Goal: Task Accomplishment & Management: Manage account settings

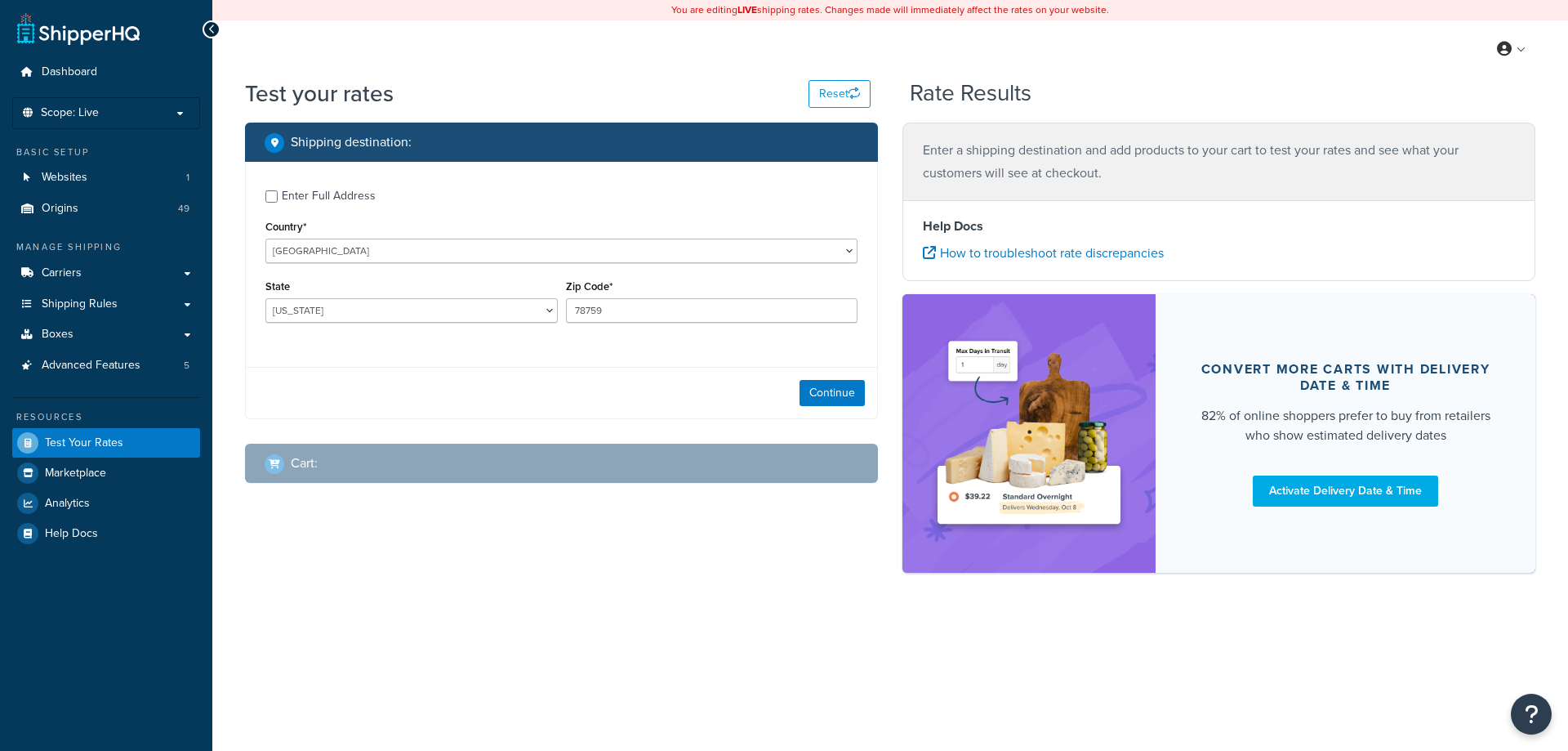
select select "TX"
click at [308, 195] on div "Enter Full Address" at bounding box center [328, 196] width 94 height 22
click at [278, 195] on input "Enter Full Address" at bounding box center [272, 197] width 13 height 13
checkbox input "true"
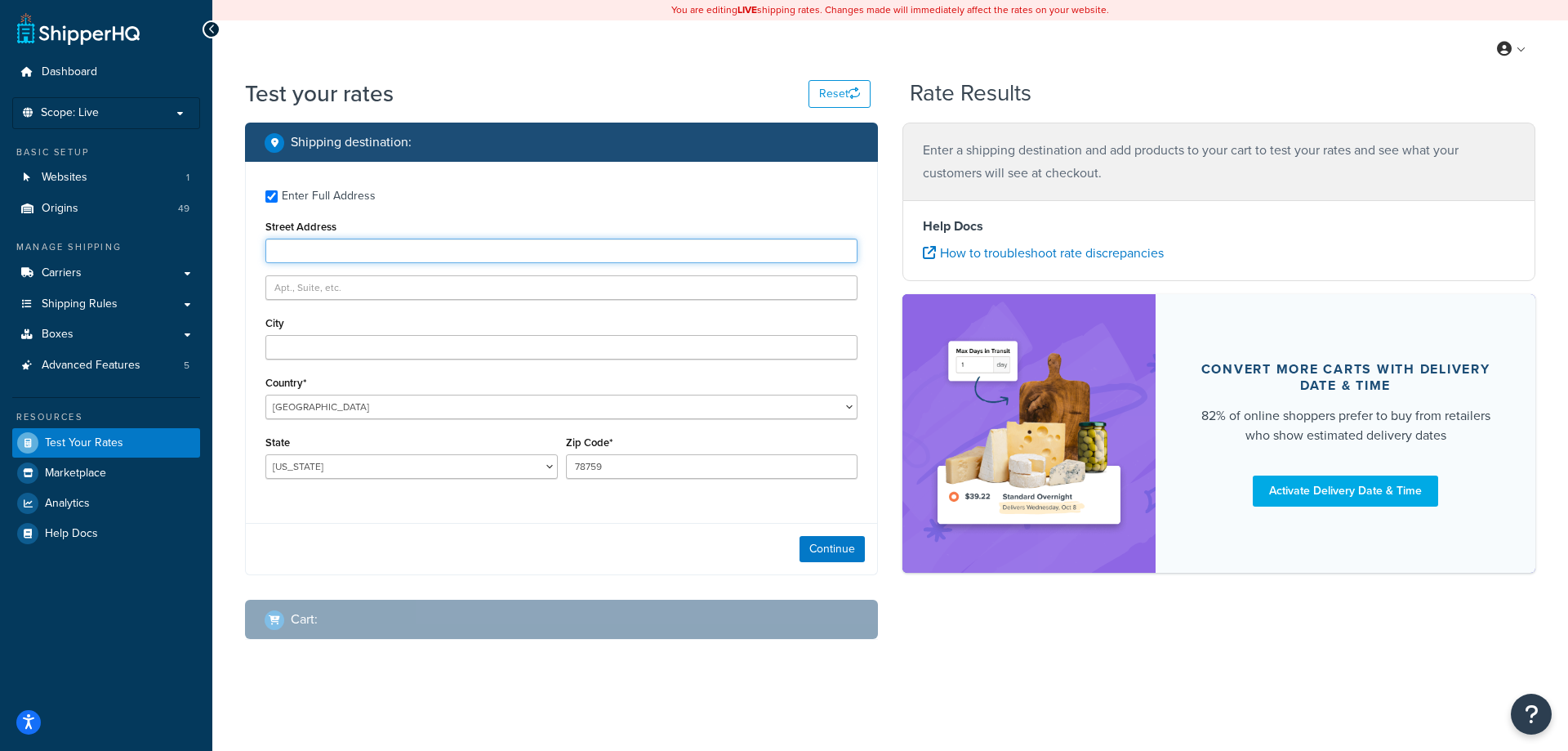
click at [305, 252] on input "Street Address" at bounding box center [562, 250] width 592 height 24
type input "5610 Carnegie Blvd"
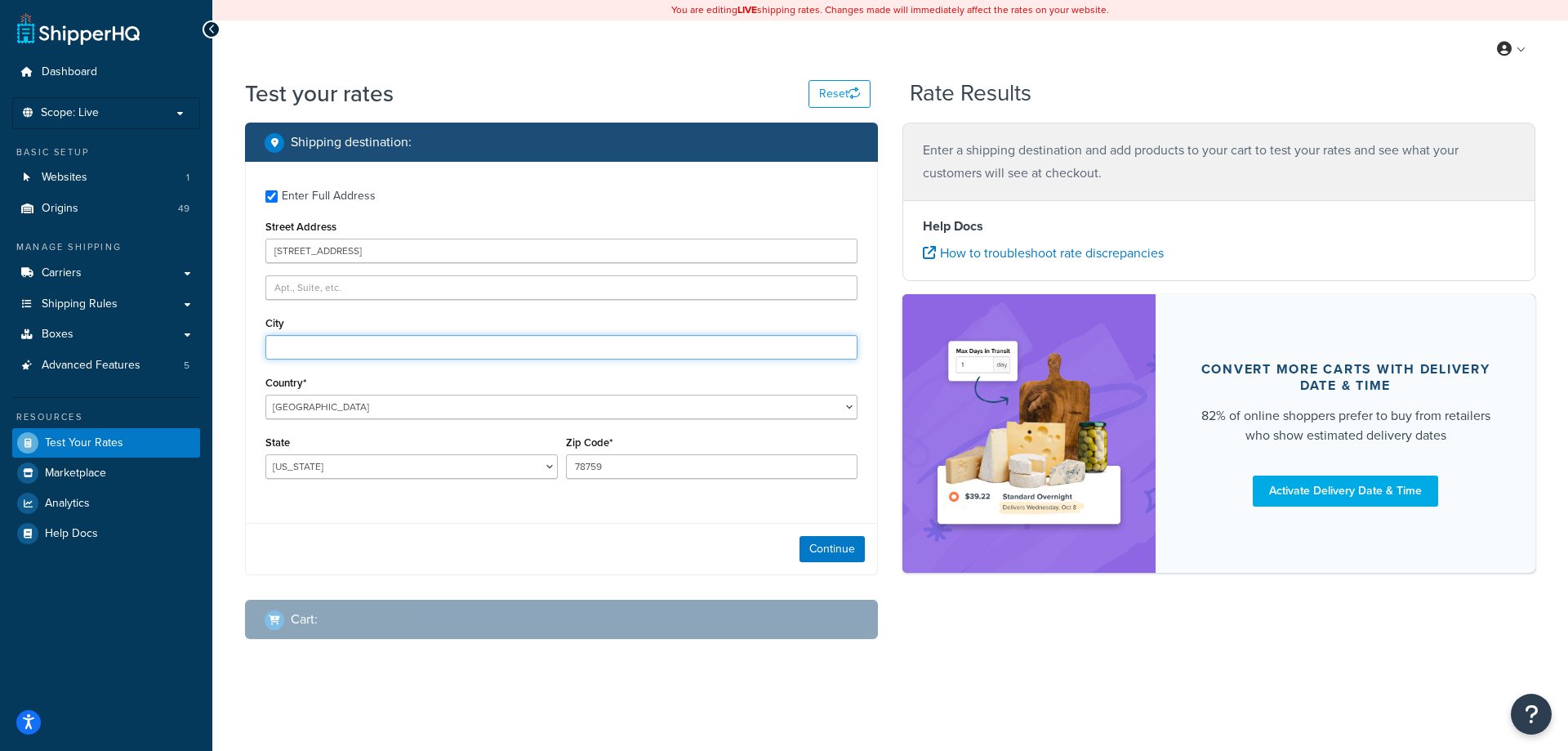
type input "Charlotte"
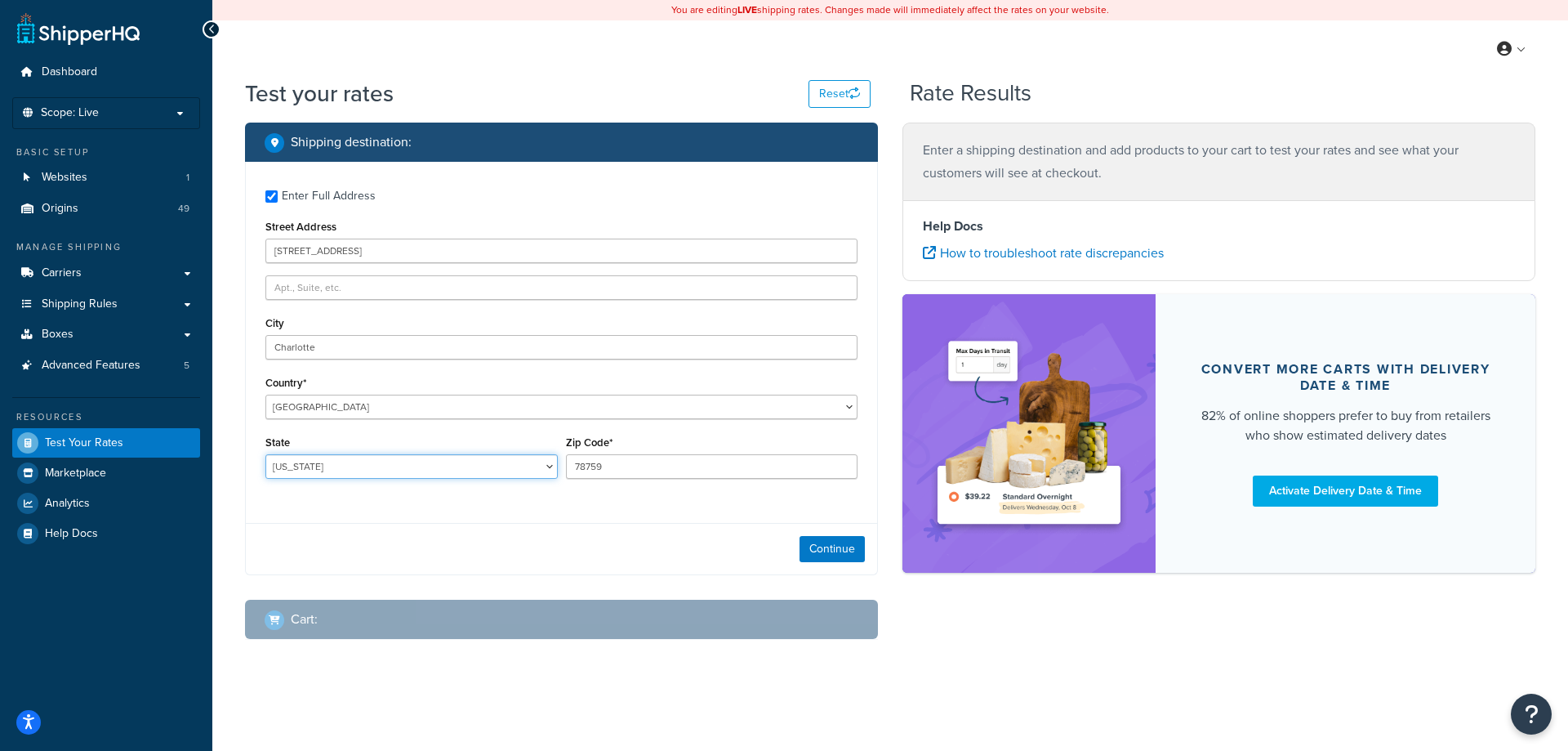
select select "NC"
click at [685, 452] on div "Zip Code* 78759" at bounding box center [712, 455] width 292 height 47
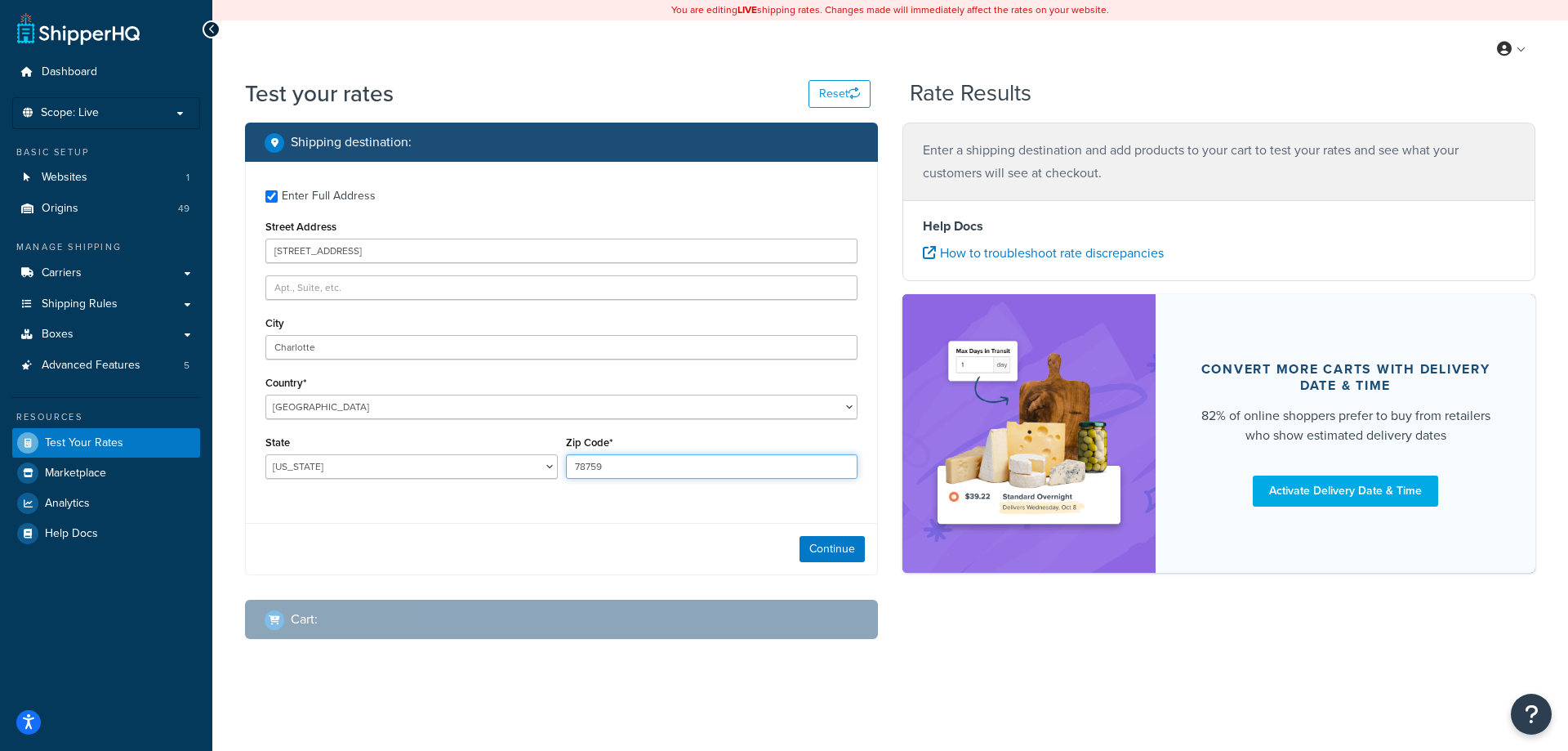
click at [678, 461] on input "78759" at bounding box center [712, 466] width 292 height 24
drag, startPoint x: 678, startPoint y: 461, endPoint x: 601, endPoint y: 504, distance: 88.2
click at [598, 510] on div "Enter Full Address Street Address 5610 Carnegie Blvd City Charlotte Country* Un…" at bounding box center [562, 335] width 632 height 349
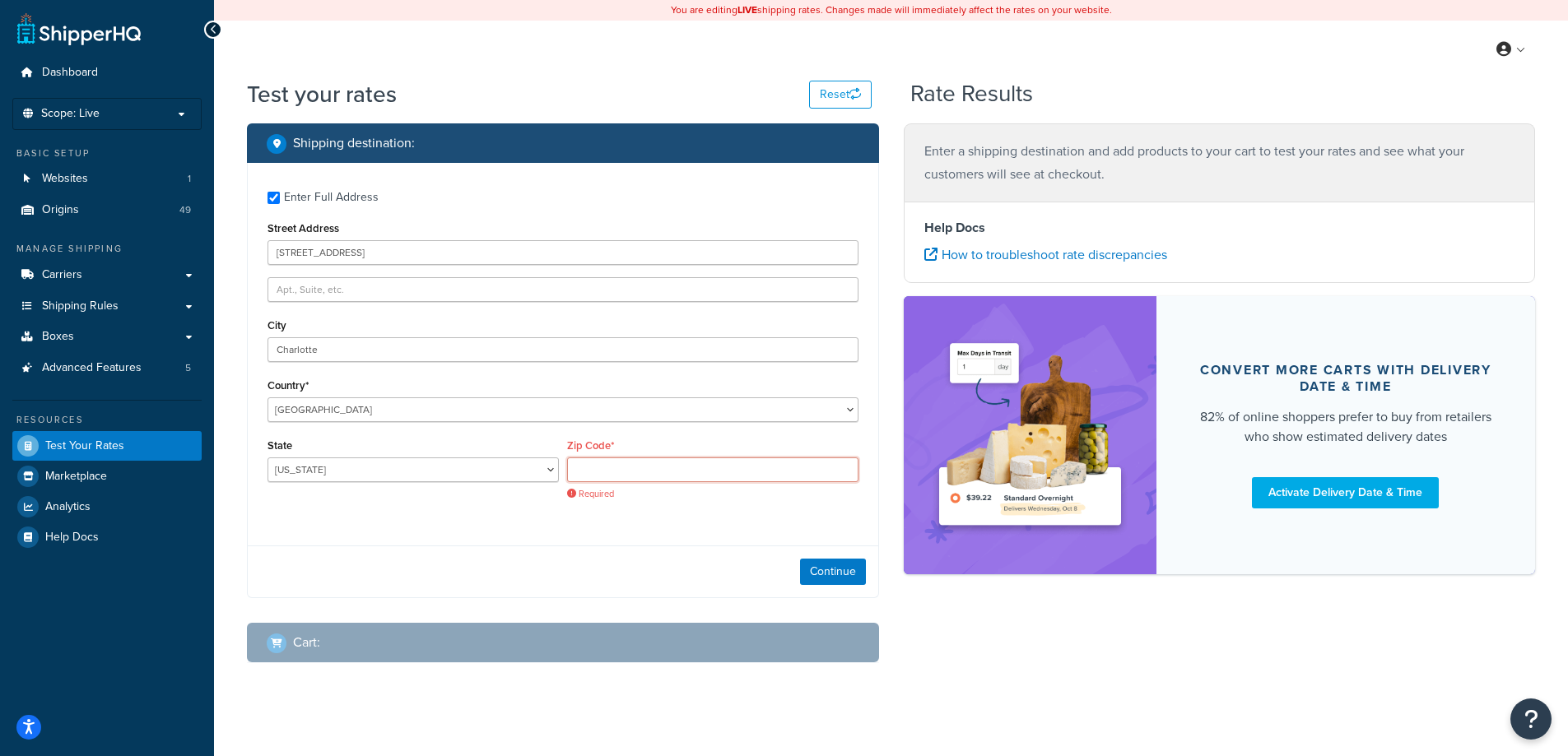
click at [618, 478] on input "Zip Code*" at bounding box center [713, 470] width 292 height 25
type input "28209"
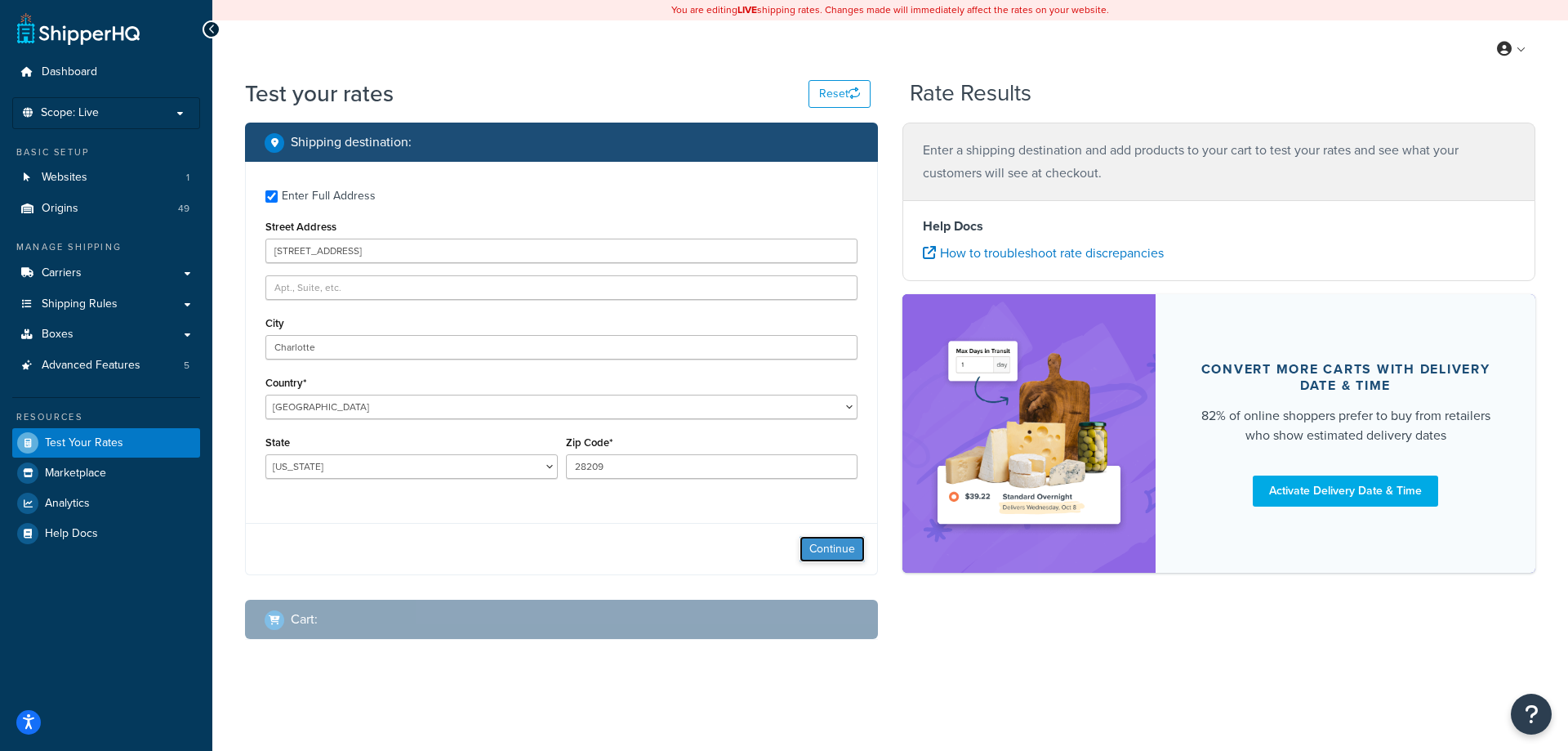
click at [826, 541] on button "Continue" at bounding box center [832, 549] width 65 height 26
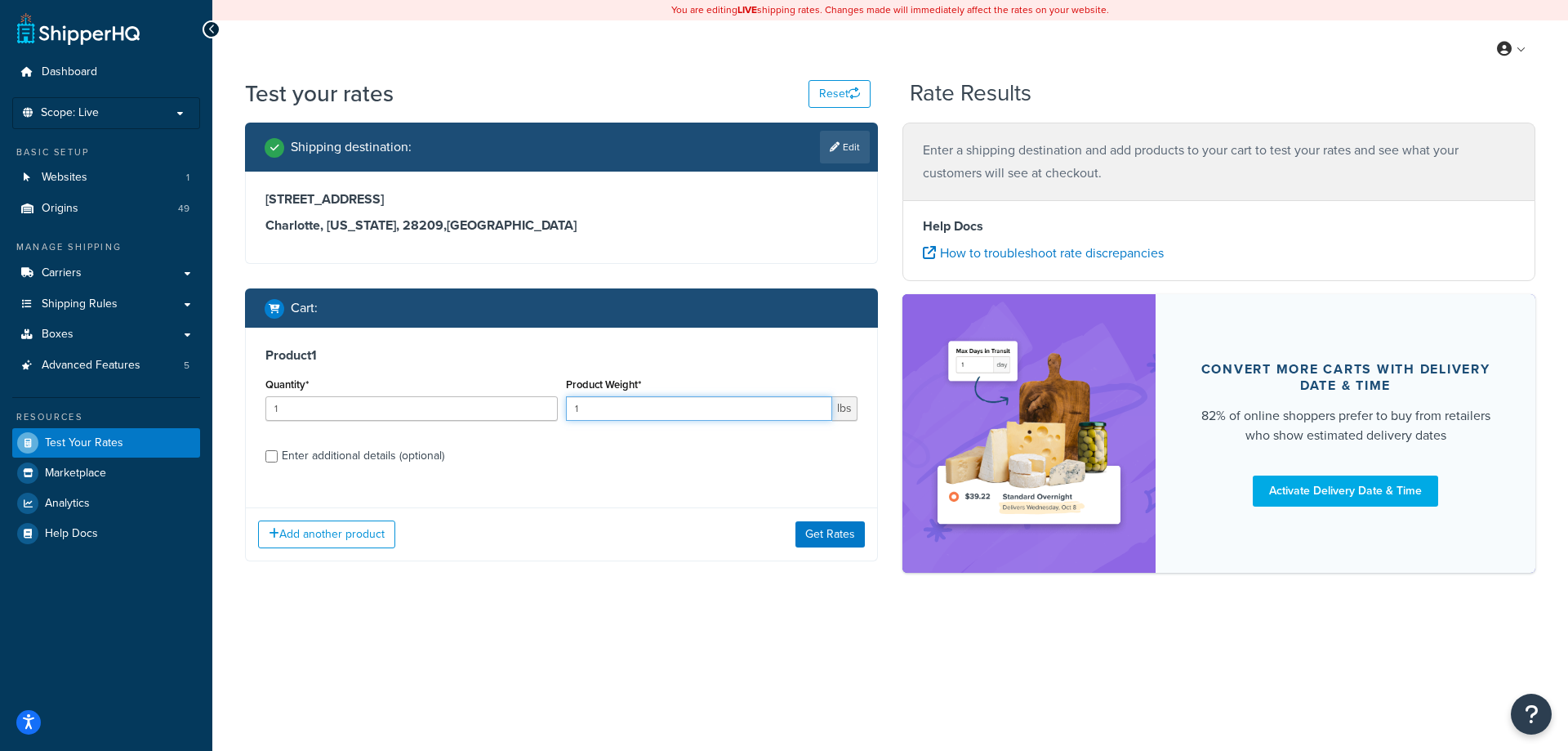
click at [810, 420] on input "1" at bounding box center [699, 408] width 267 height 24
type input "1760"
click at [401, 450] on div "Enter additional details (optional)" at bounding box center [363, 456] width 162 height 22
click at [278, 450] on input "Enter additional details (optional)" at bounding box center [272, 456] width 13 height 13
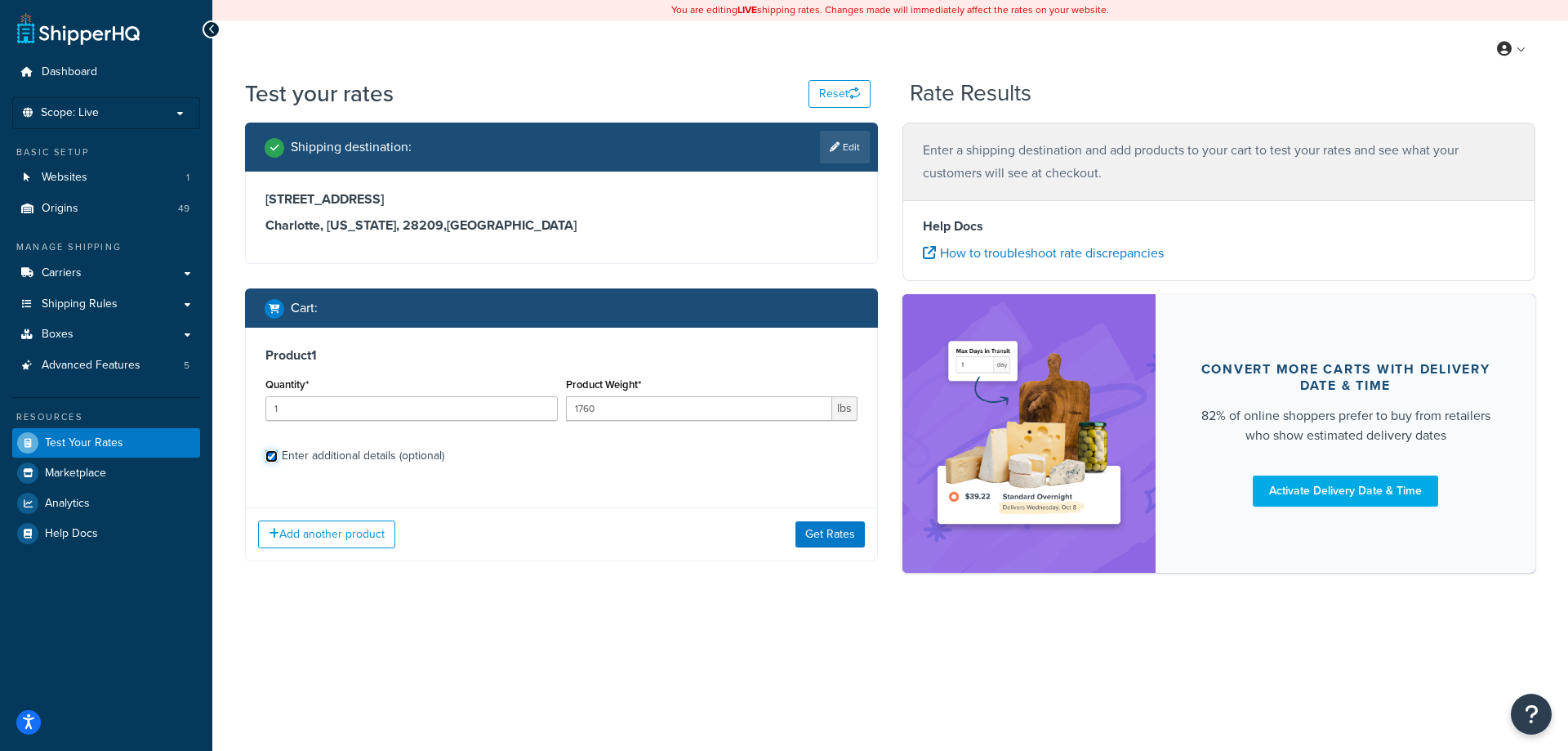
checkbox input "true"
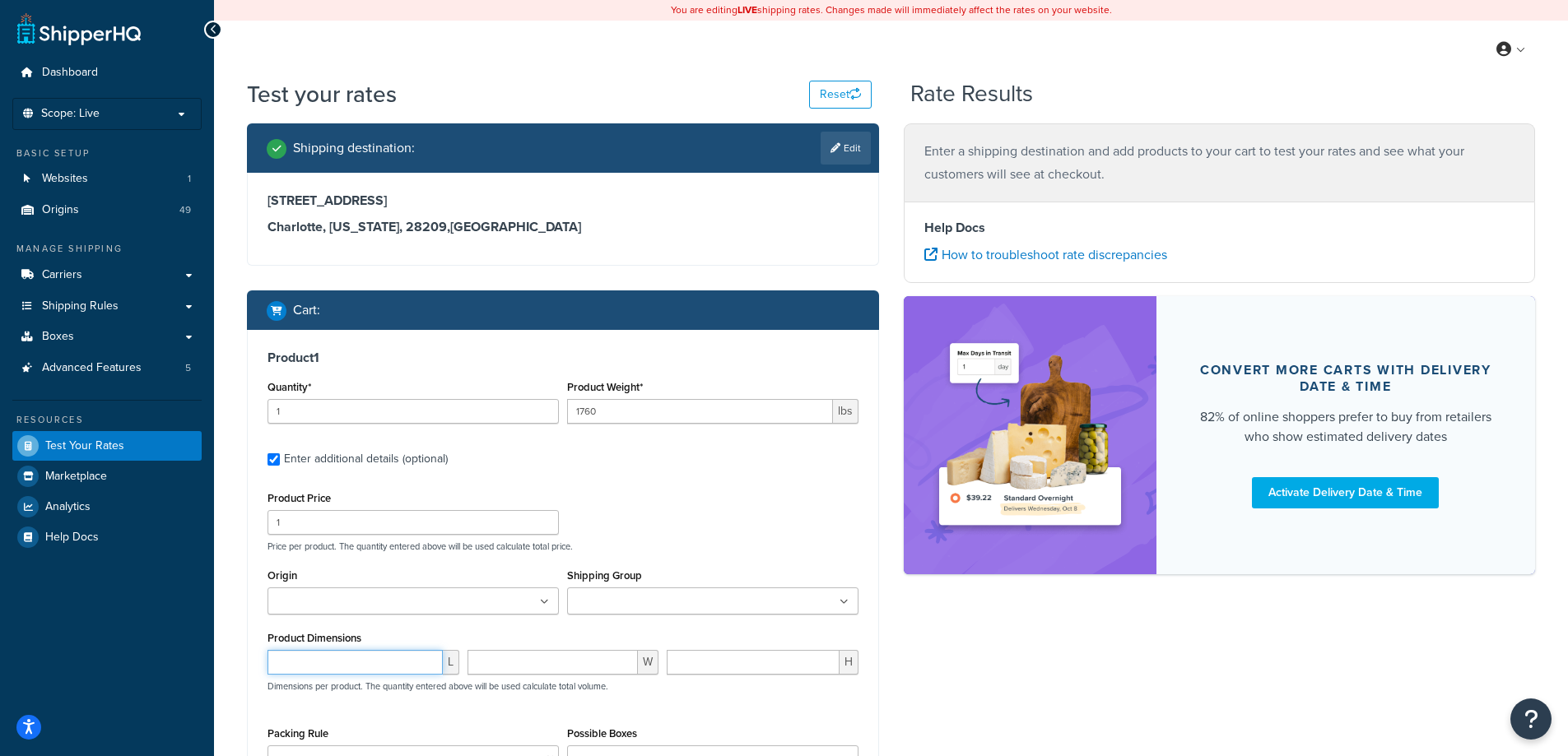
click at [343, 660] on input "number" at bounding box center [356, 662] width 175 height 25
type input "139"
type input "60"
type input "31"
click at [575, 603] on input "Shipping Group" at bounding box center [645, 602] width 146 height 18
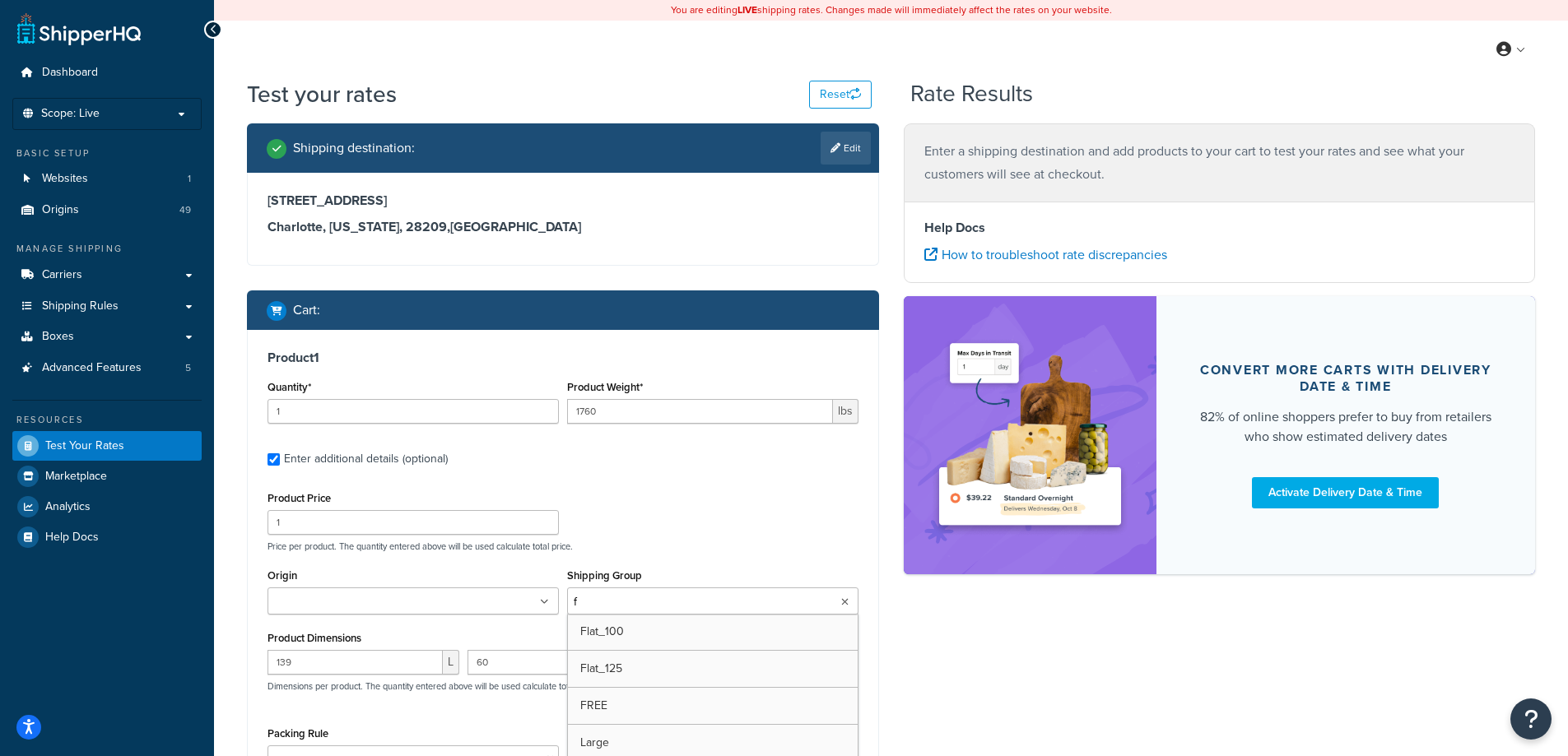
type input "fr"
click at [641, 517] on div "Product Price 1 Price per product. The quantity entered above will be used calc…" at bounding box center [562, 520] width 599 height 65
click at [479, 599] on ul at bounding box center [414, 601] width 292 height 28
type input "denios us"
click at [664, 471] on label "Enter additional details (optional)" at bounding box center [570, 457] width 574 height 27
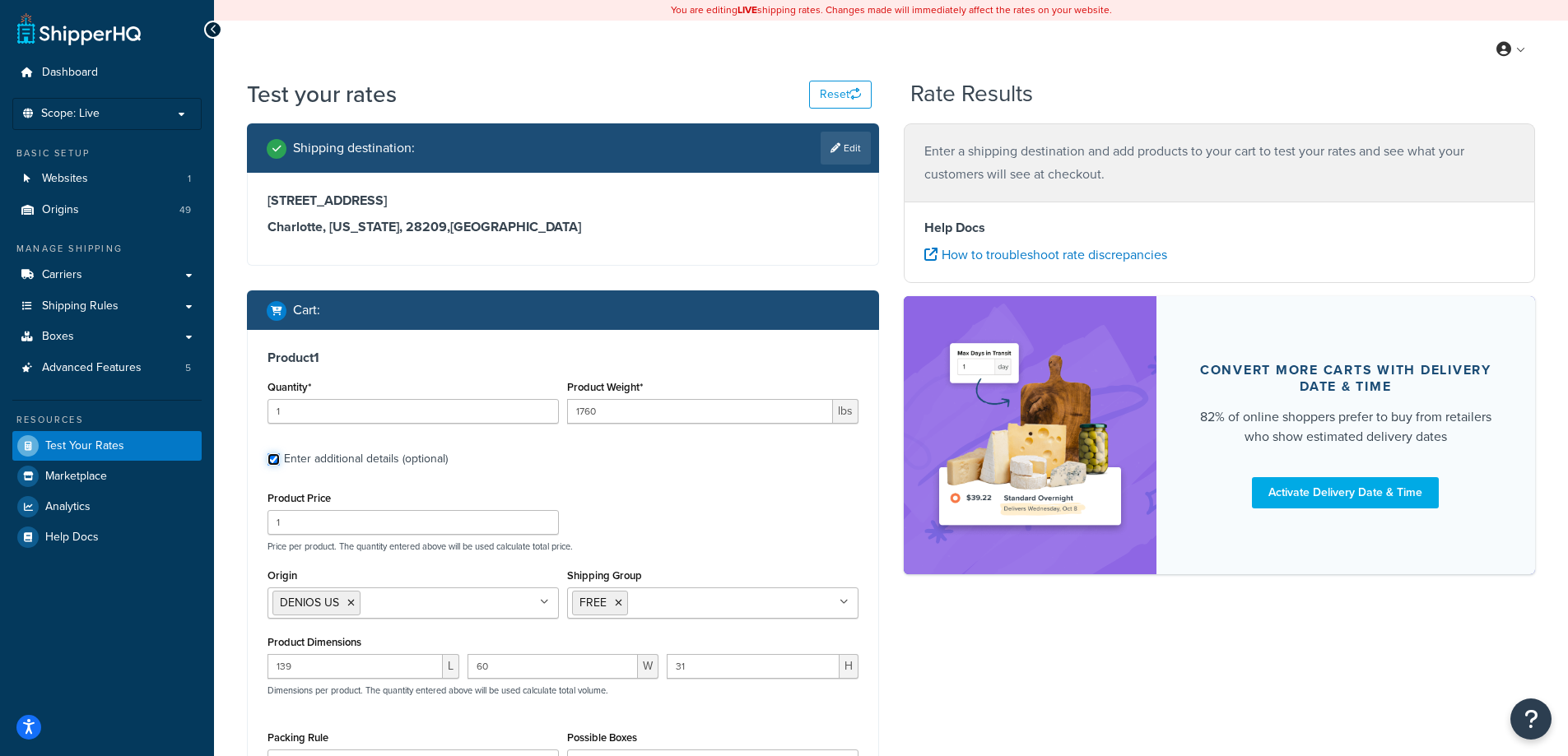
click at [280, 466] on input "Enter additional details (optional)" at bounding box center [274, 459] width 13 height 13
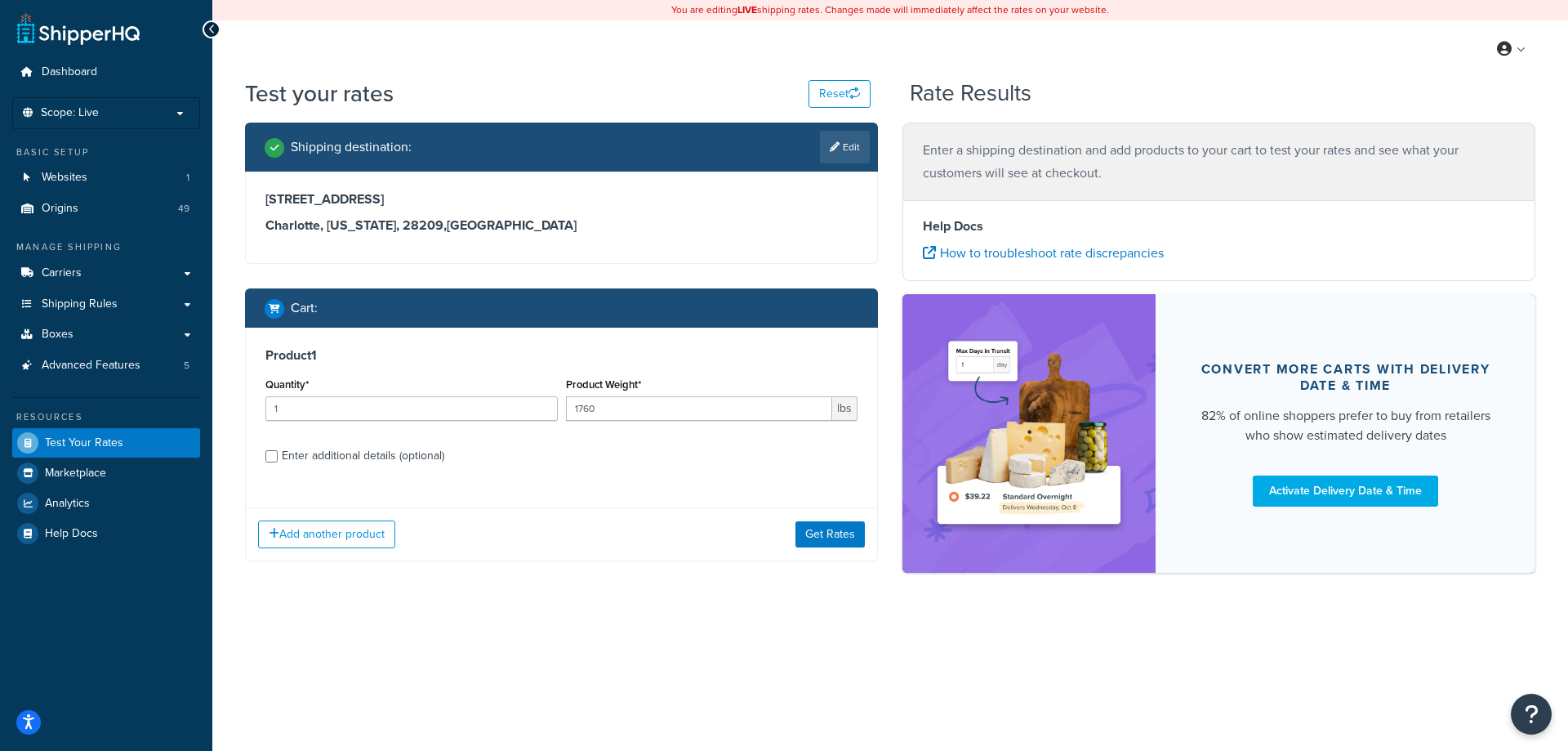
click at [337, 450] on div "Enter additional details (optional)" at bounding box center [363, 456] width 162 height 22
click at [278, 450] on input "Enter additional details (optional)" at bounding box center [272, 456] width 13 height 13
checkbox input "true"
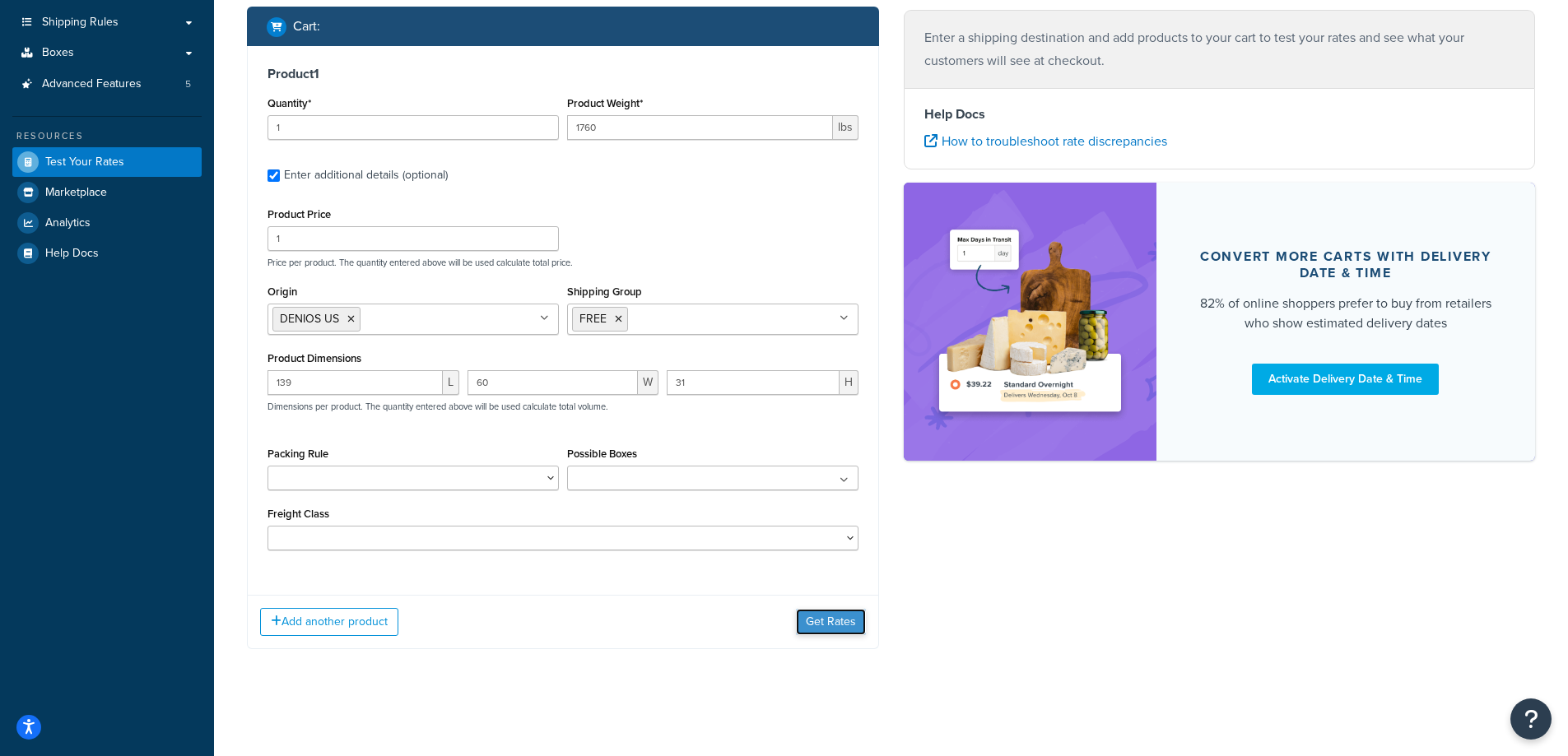
click at [821, 623] on button "Get Rates" at bounding box center [830, 621] width 70 height 27
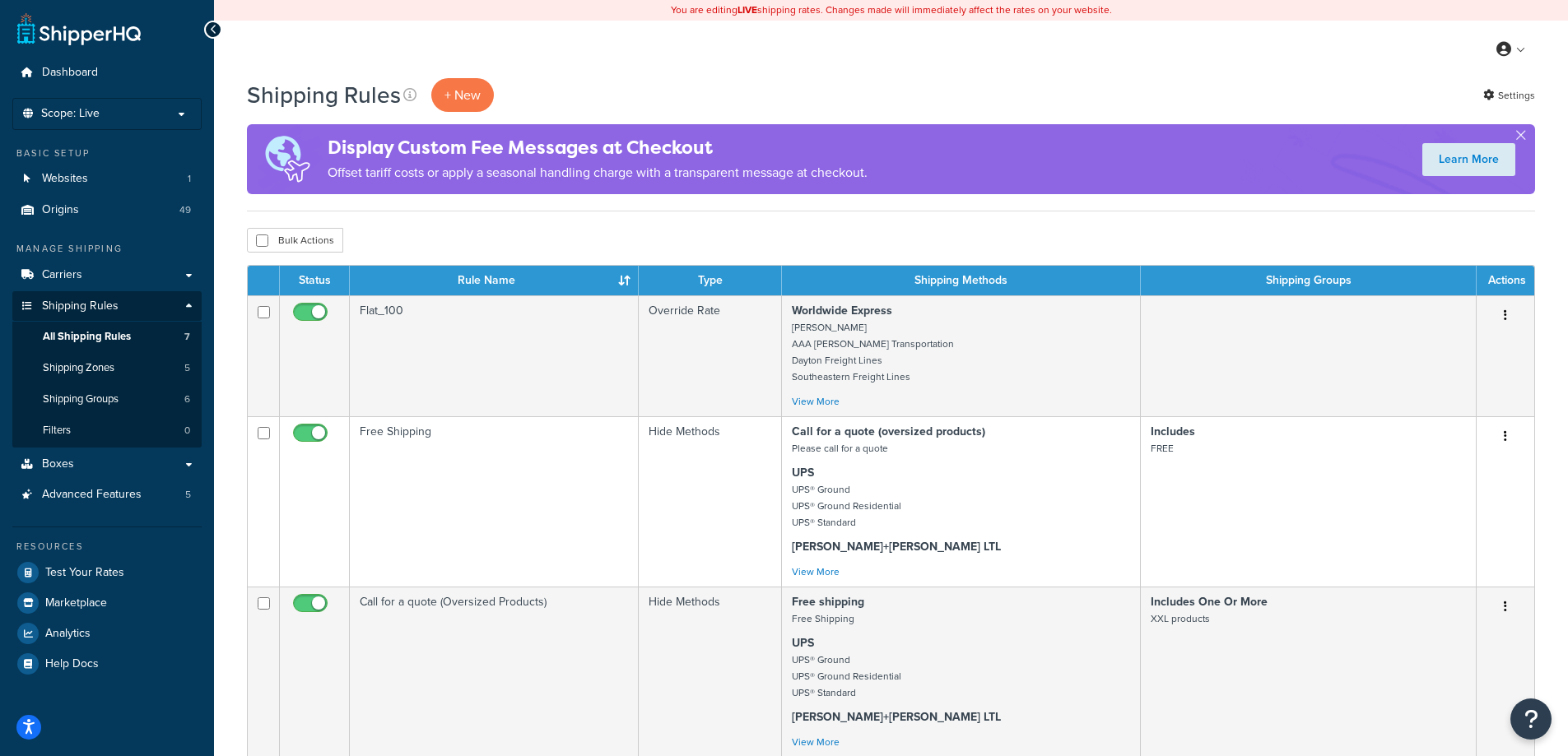
click at [545, 236] on div "Bulk Actions Duplicate Delete" at bounding box center [891, 239] width 1288 height 25
click at [628, 280] on th "Rule Name" at bounding box center [493, 281] width 289 height 30
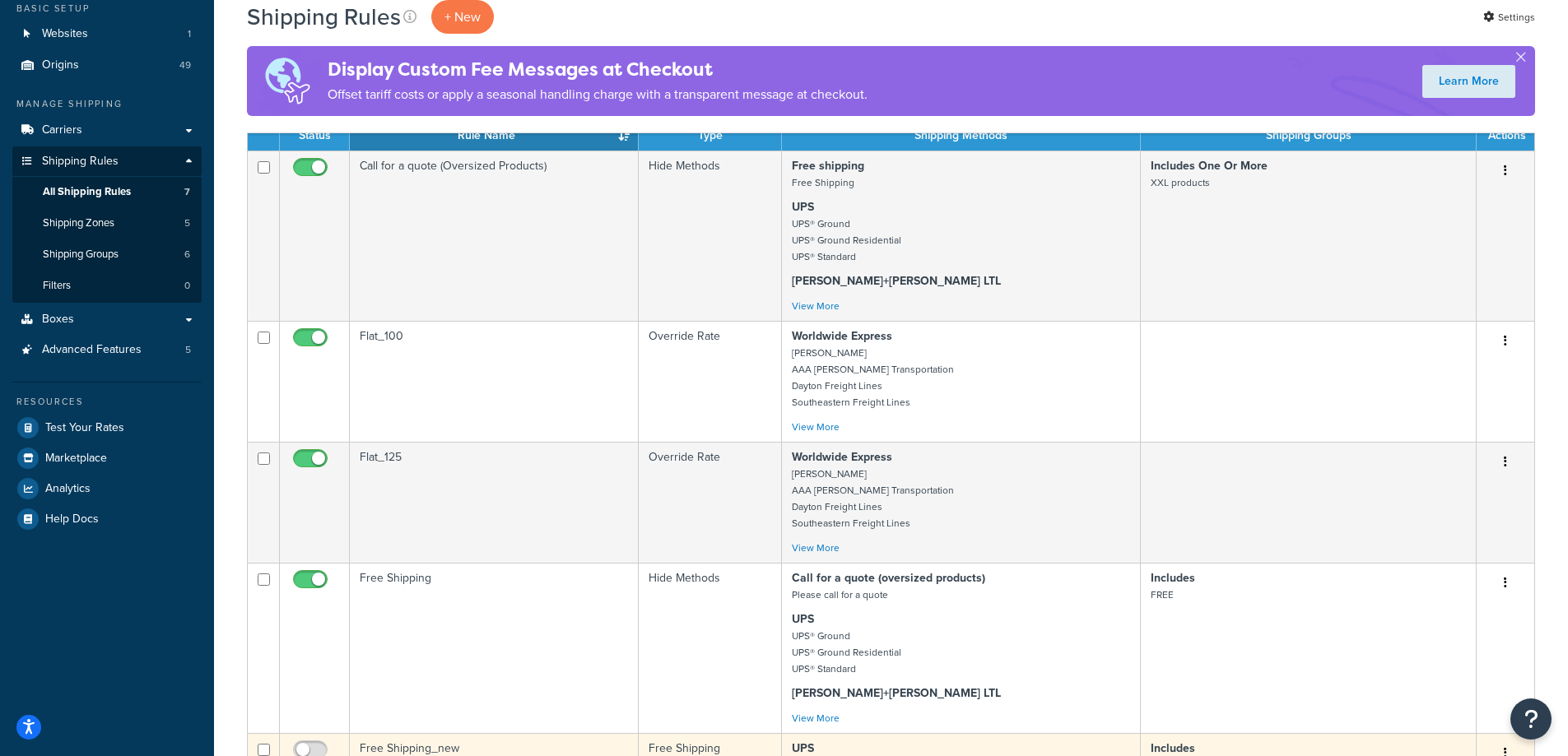
scroll to position [72, 0]
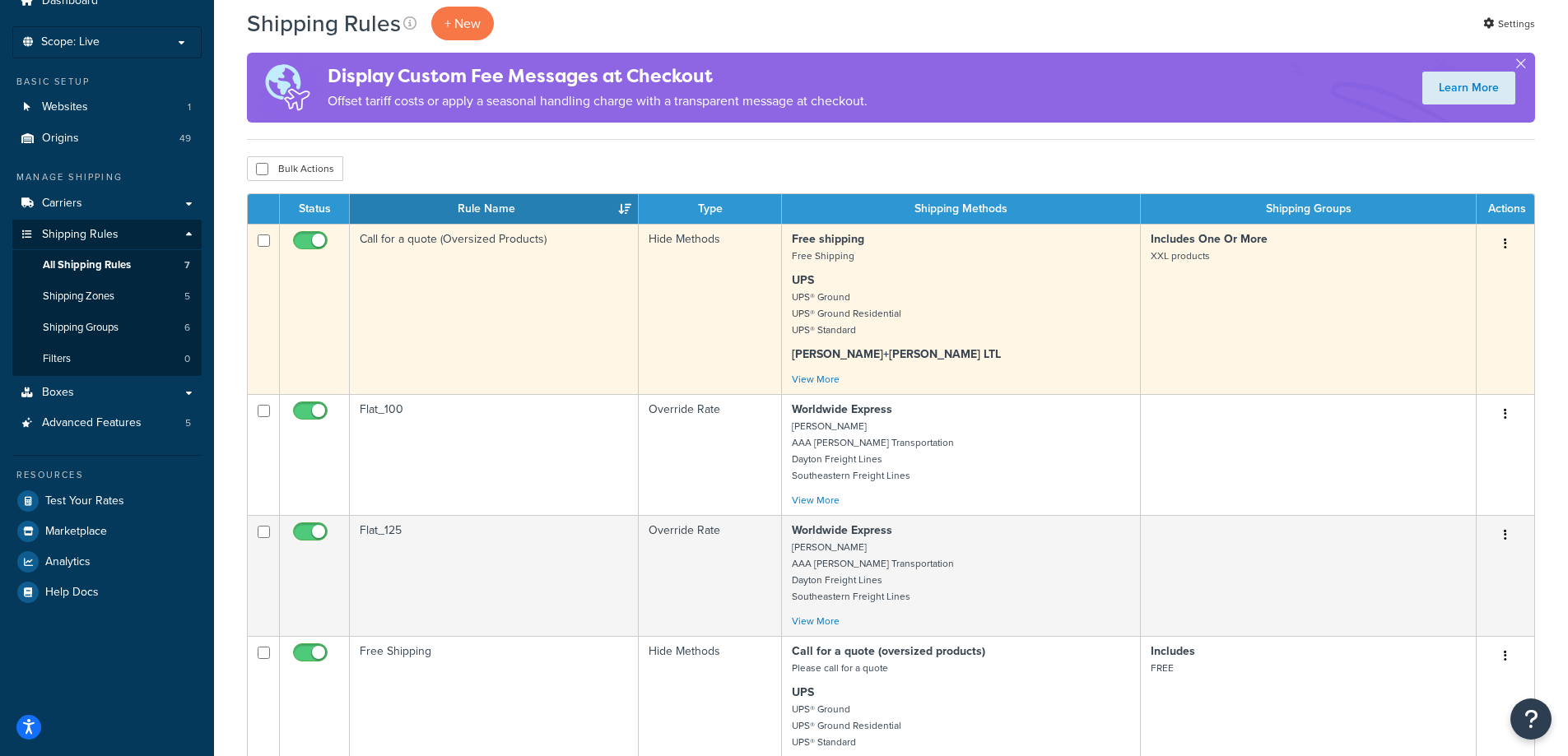
click at [1166, 283] on td "Includes One Or More XXL products" at bounding box center [1308, 308] width 336 height 170
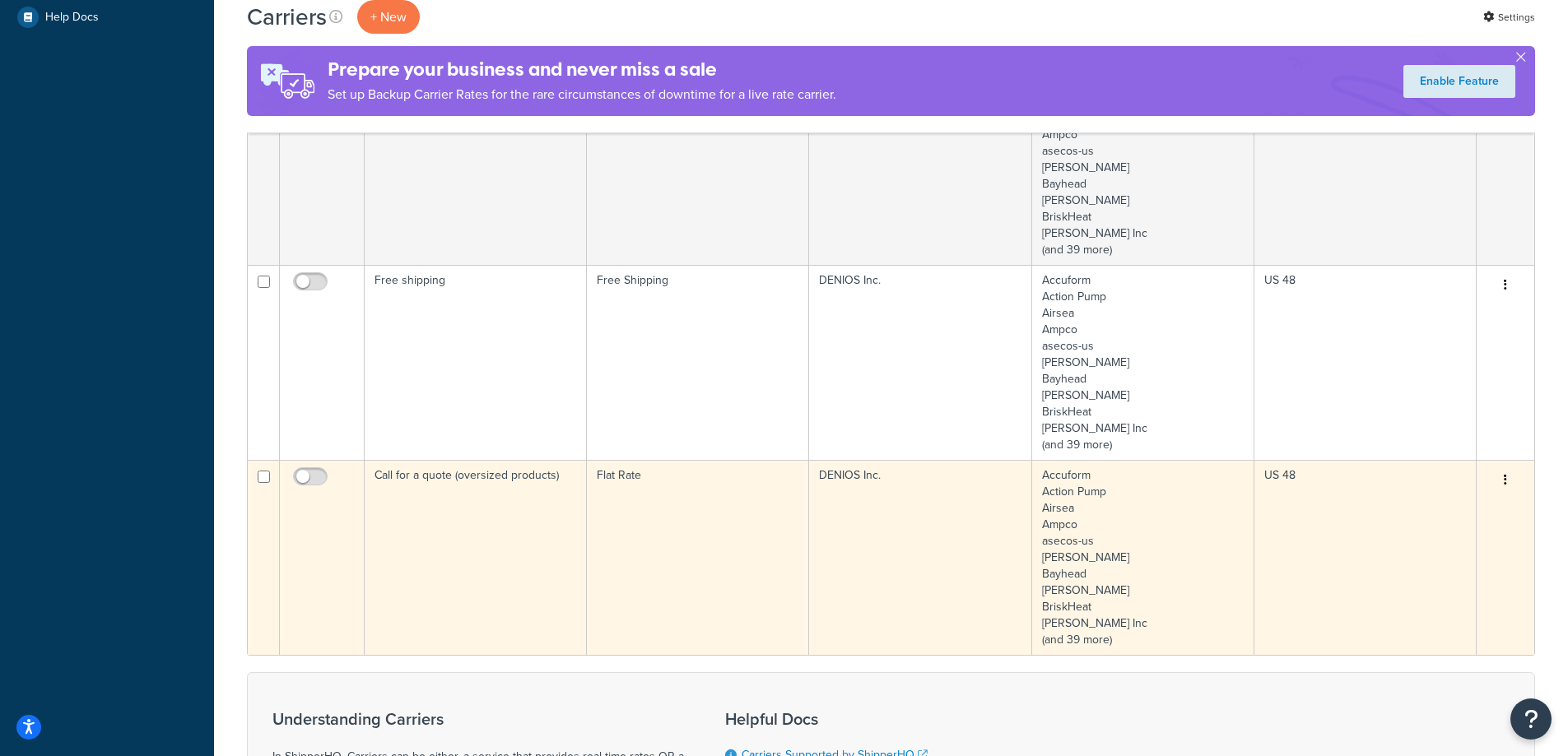
scroll to position [576, 0]
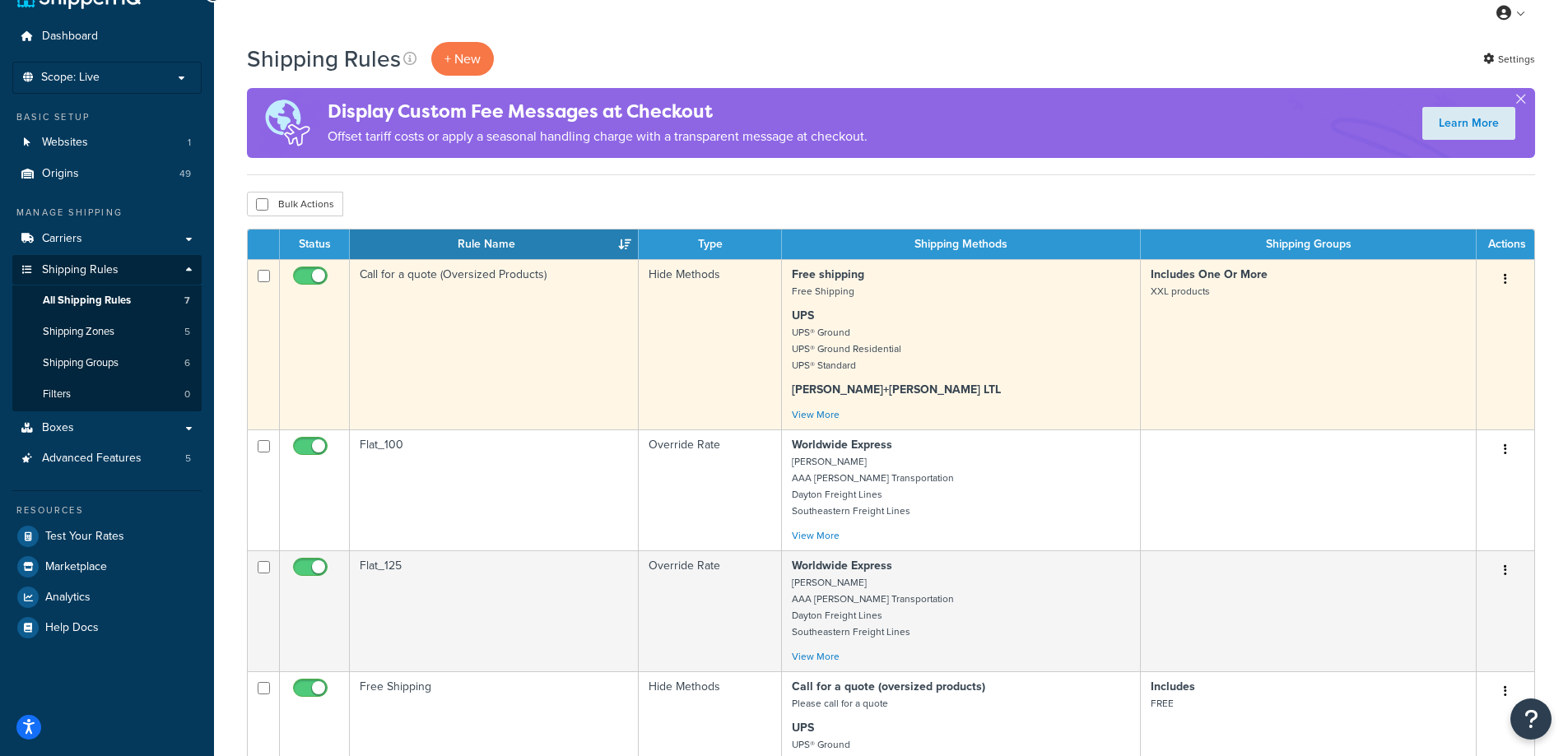
click at [312, 278] on input "checkbox" at bounding box center [312, 280] width 45 height 21
checkbox input "false"
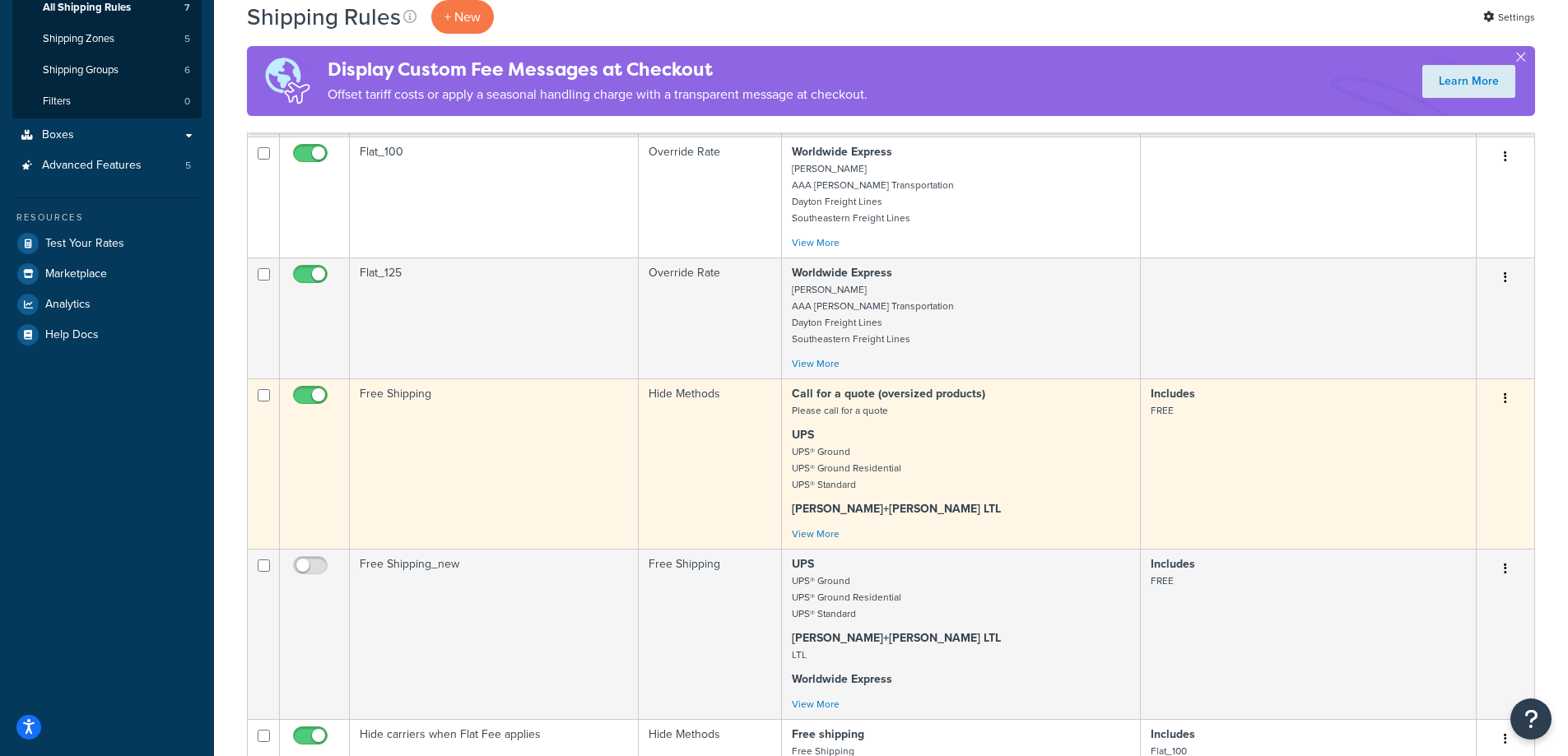
scroll to position [247, 0]
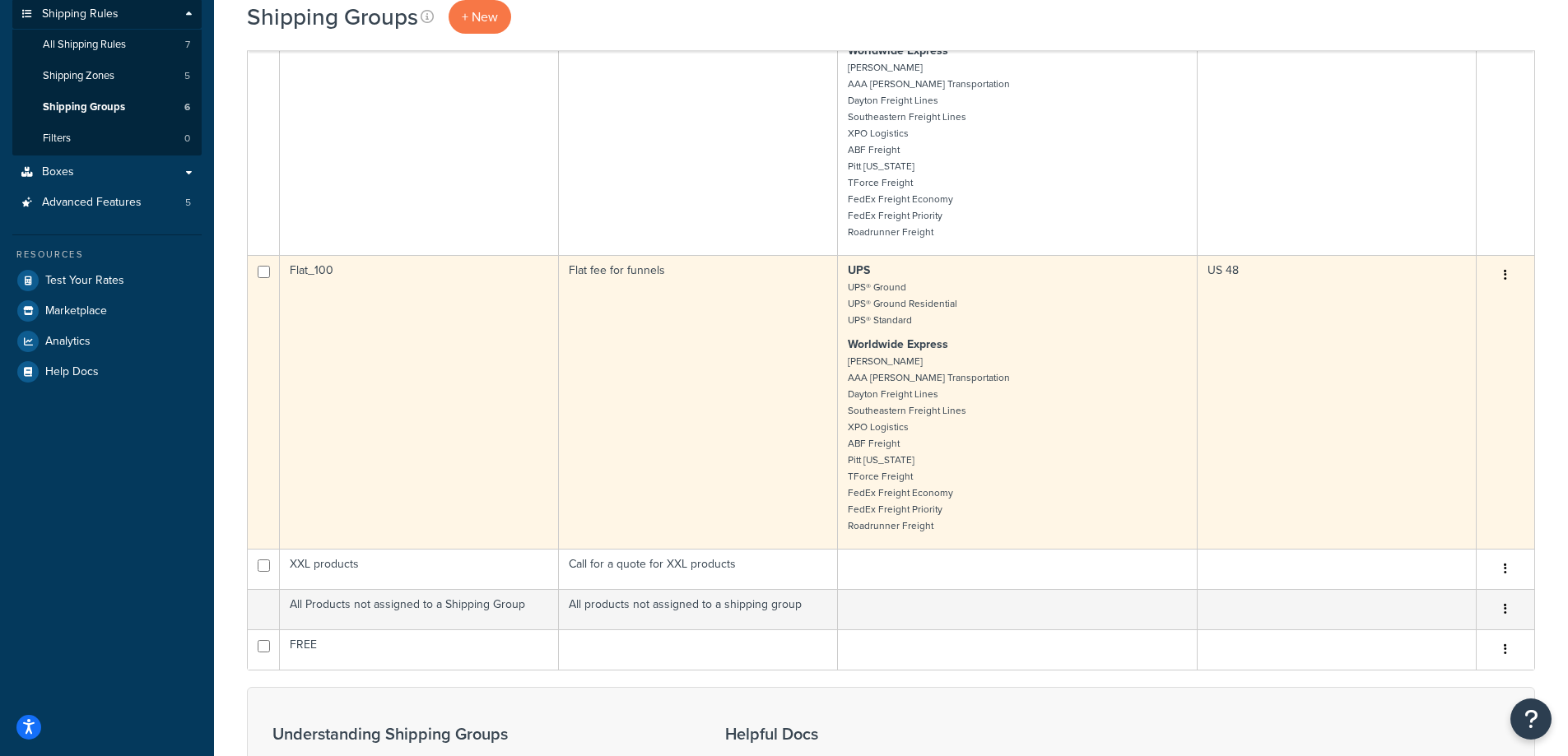
scroll to position [329, 0]
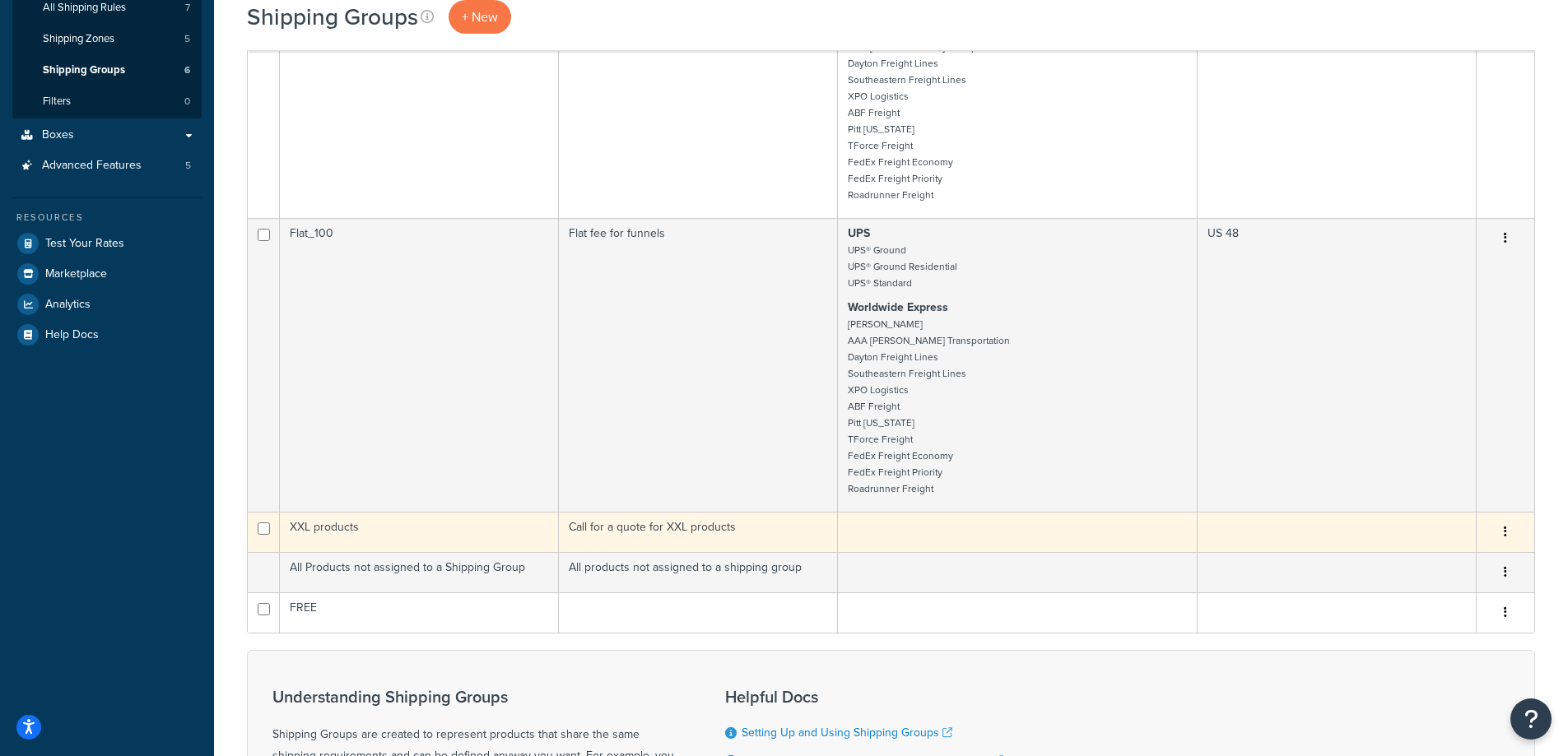
click at [468, 531] on td "XXL products" at bounding box center [419, 532] width 279 height 40
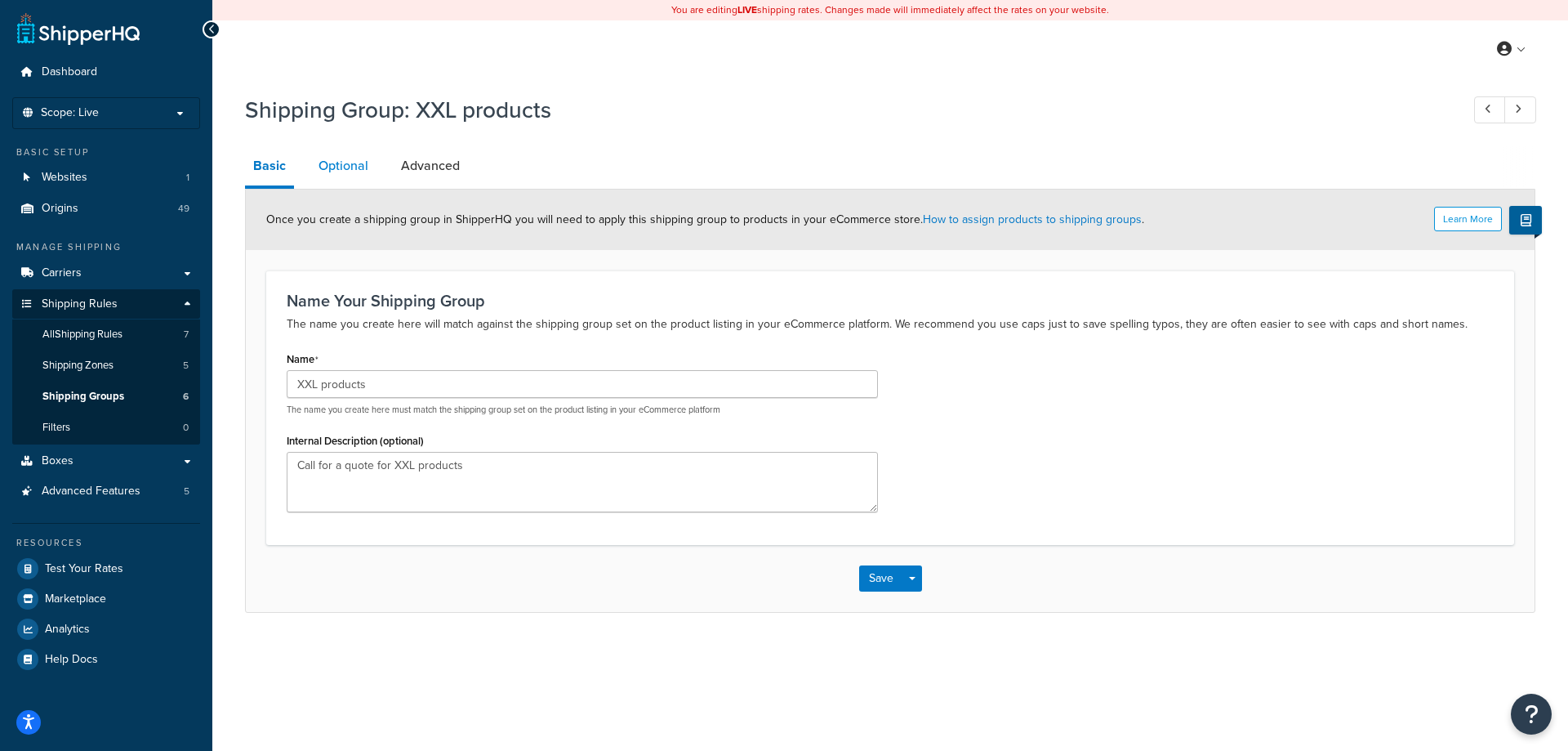
click at [373, 161] on link "Optional" at bounding box center [344, 166] width 66 height 39
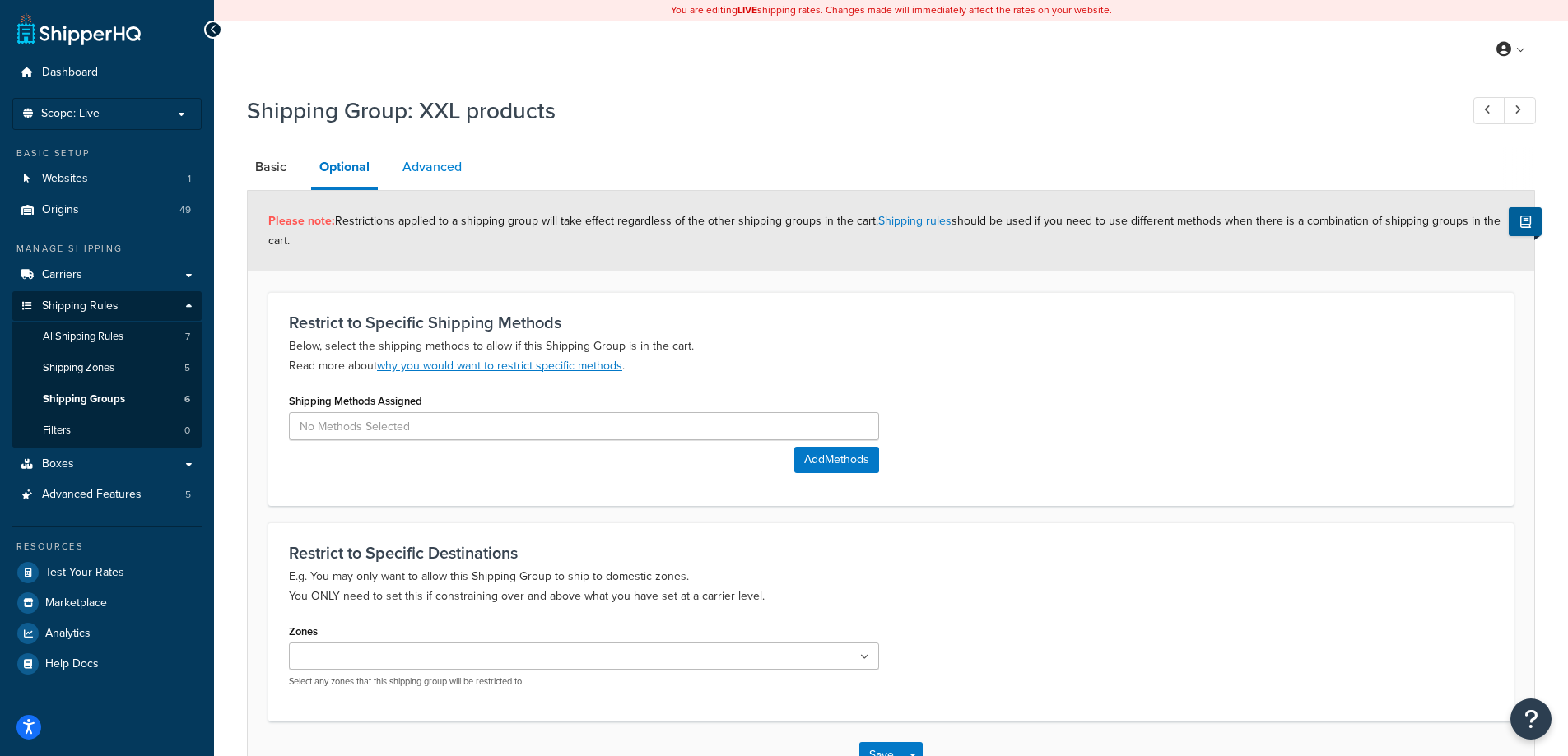
click at [446, 178] on link "Advanced" at bounding box center [431, 167] width 76 height 39
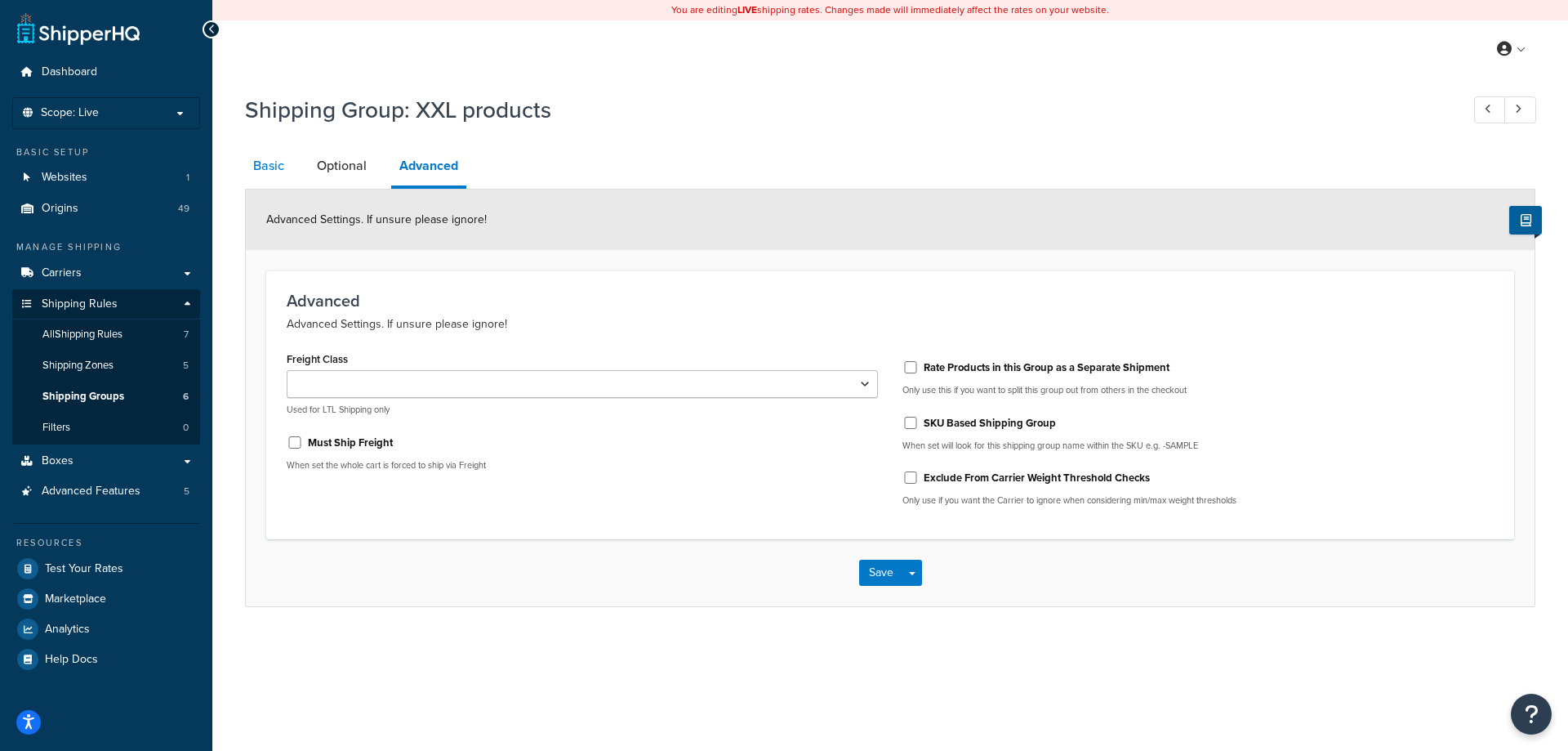
click at [281, 177] on link "Basic" at bounding box center [269, 166] width 47 height 39
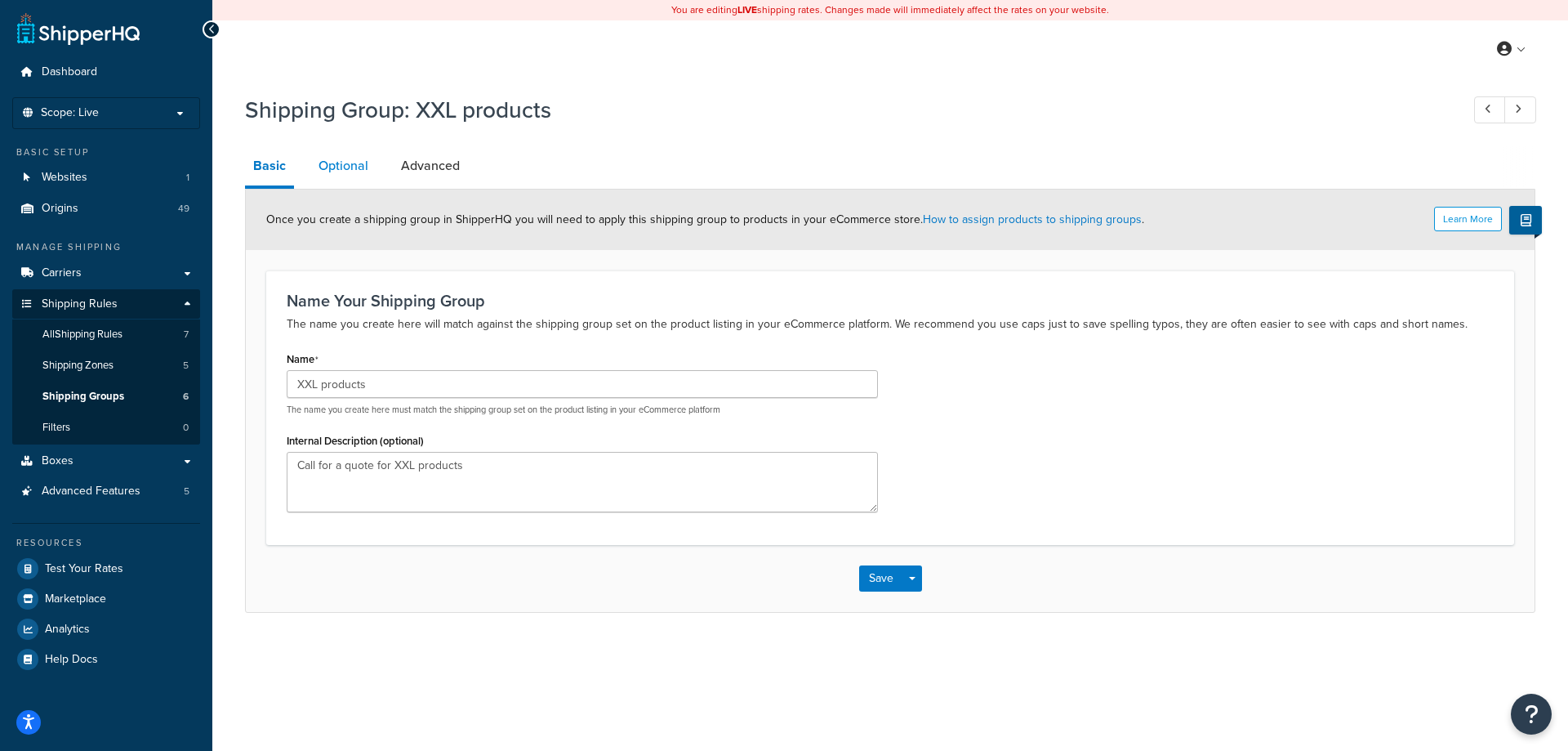
click at [329, 167] on link "Optional" at bounding box center [344, 166] width 66 height 39
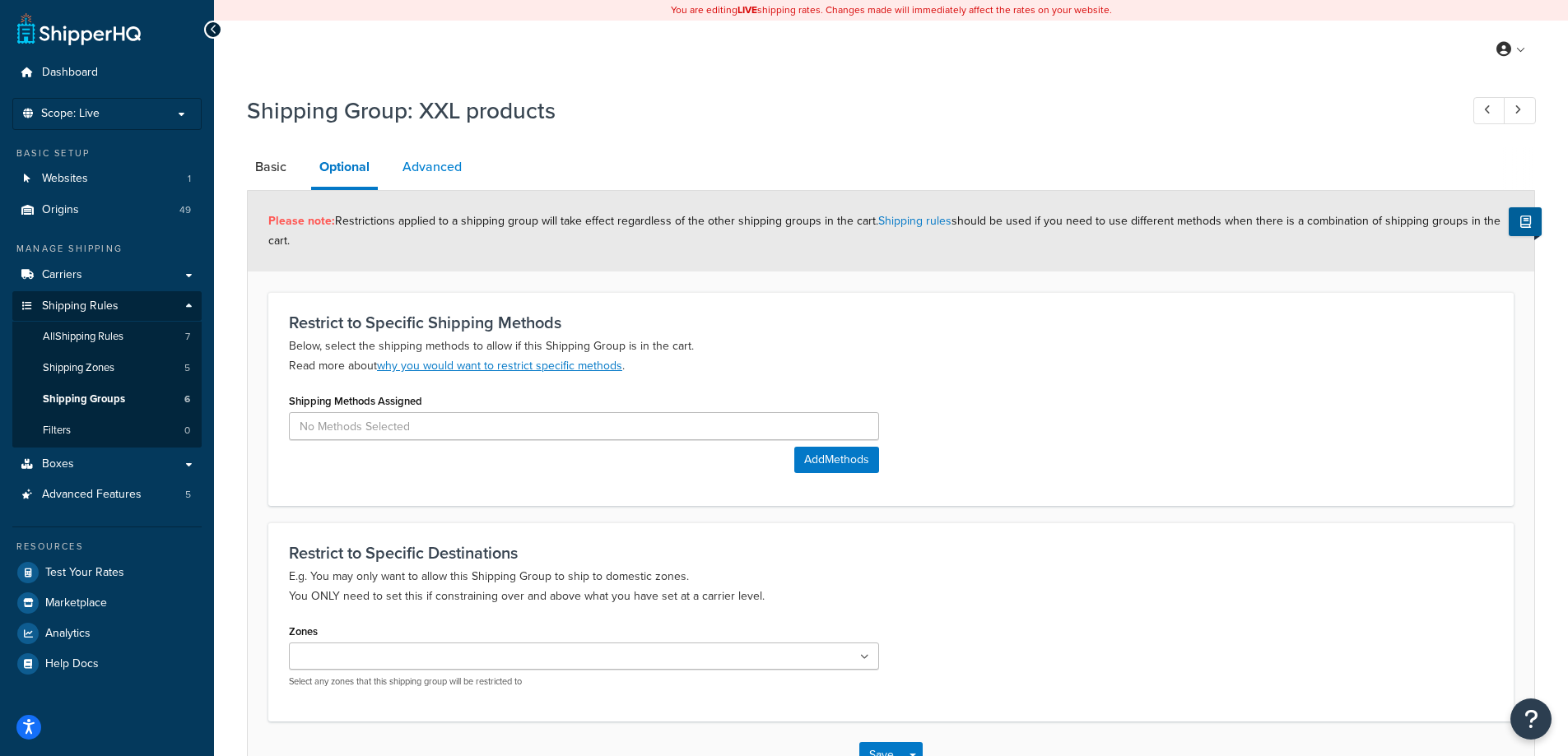
click at [433, 177] on link "Advanced" at bounding box center [431, 167] width 76 height 39
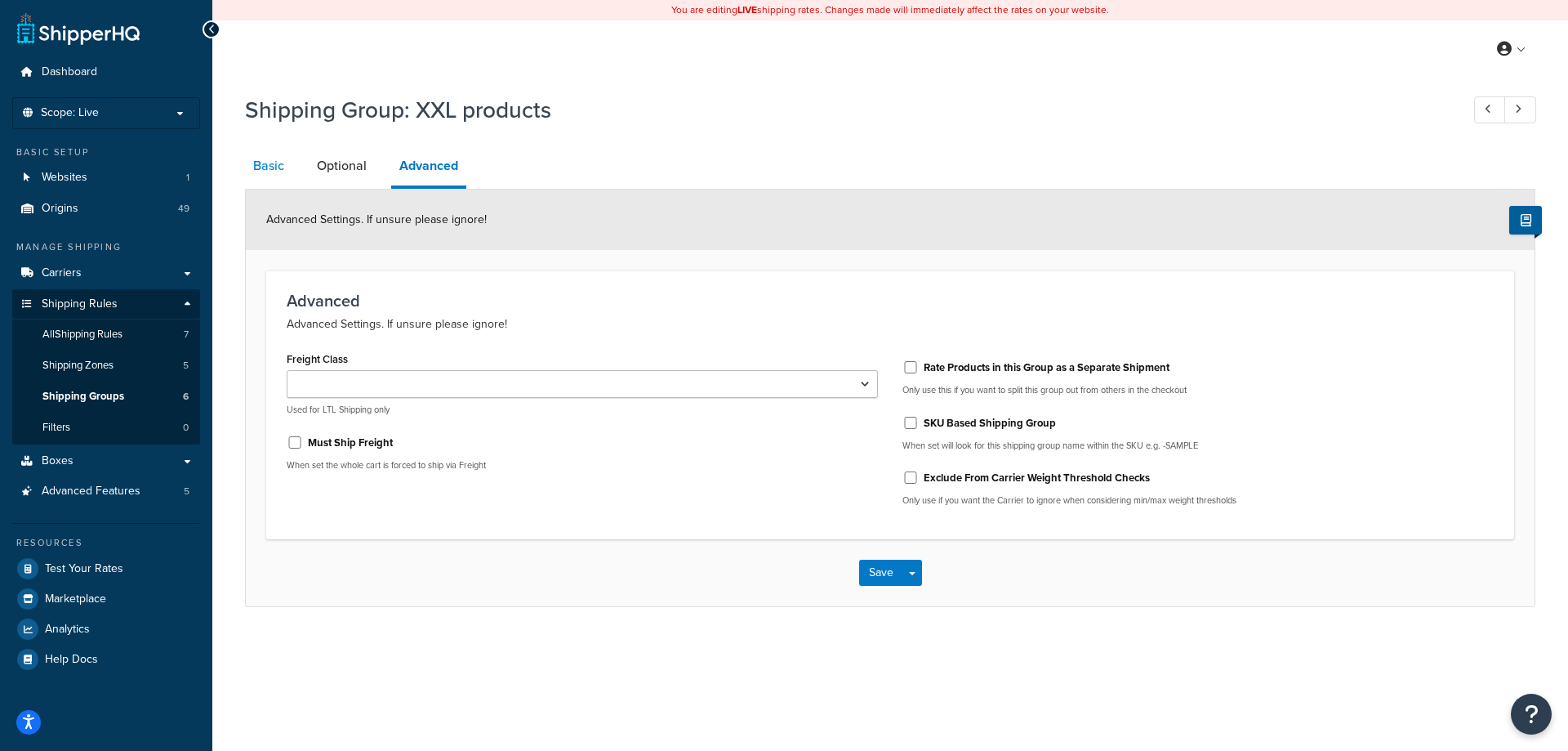
click at [267, 161] on link "Basic" at bounding box center [269, 166] width 47 height 39
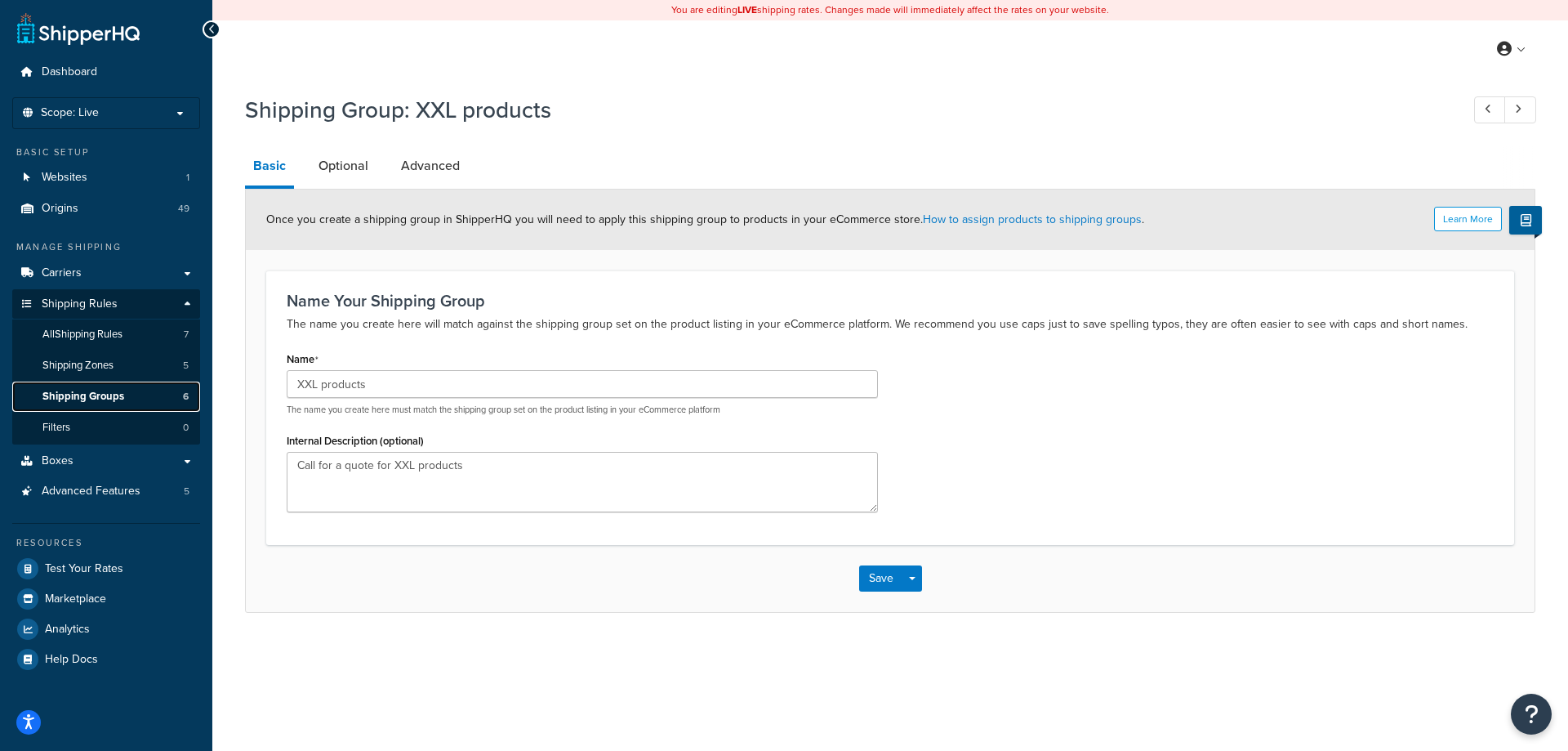
click at [127, 391] on link "Shipping Groups 6" at bounding box center [107, 396] width 188 height 30
